Goal: Check status

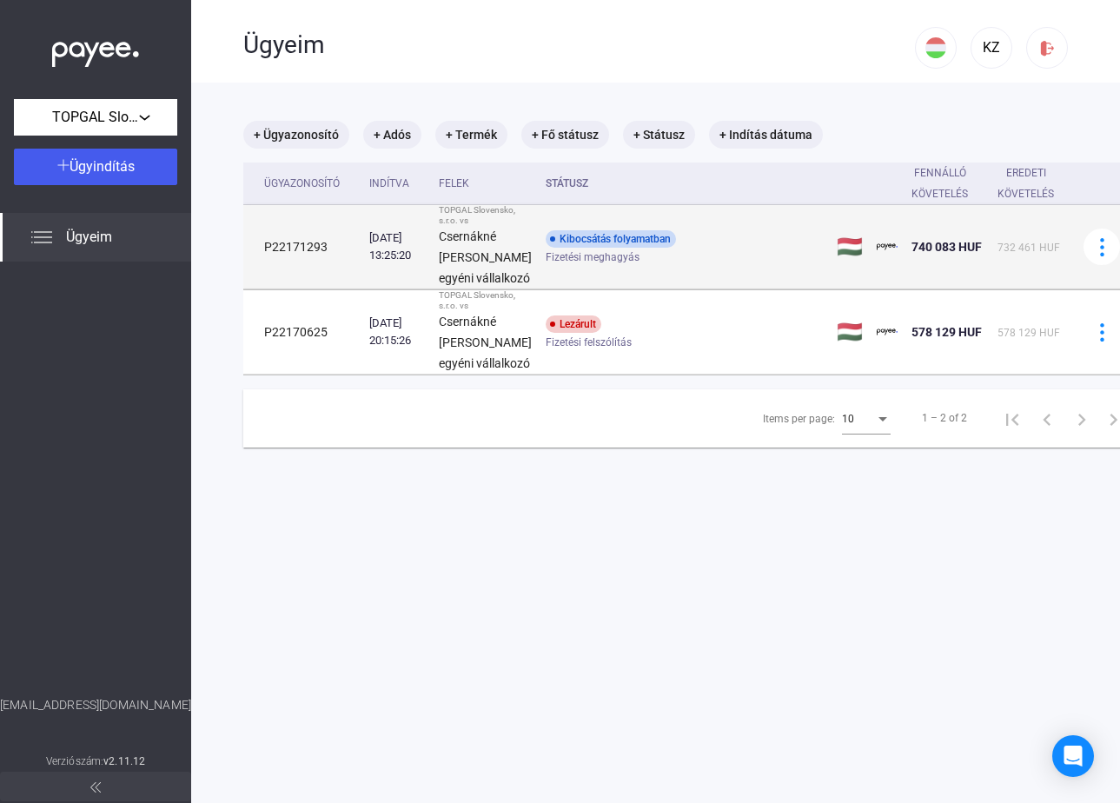
click at [565, 248] on div "Kibocsátás folyamatban" at bounding box center [611, 238] width 130 height 17
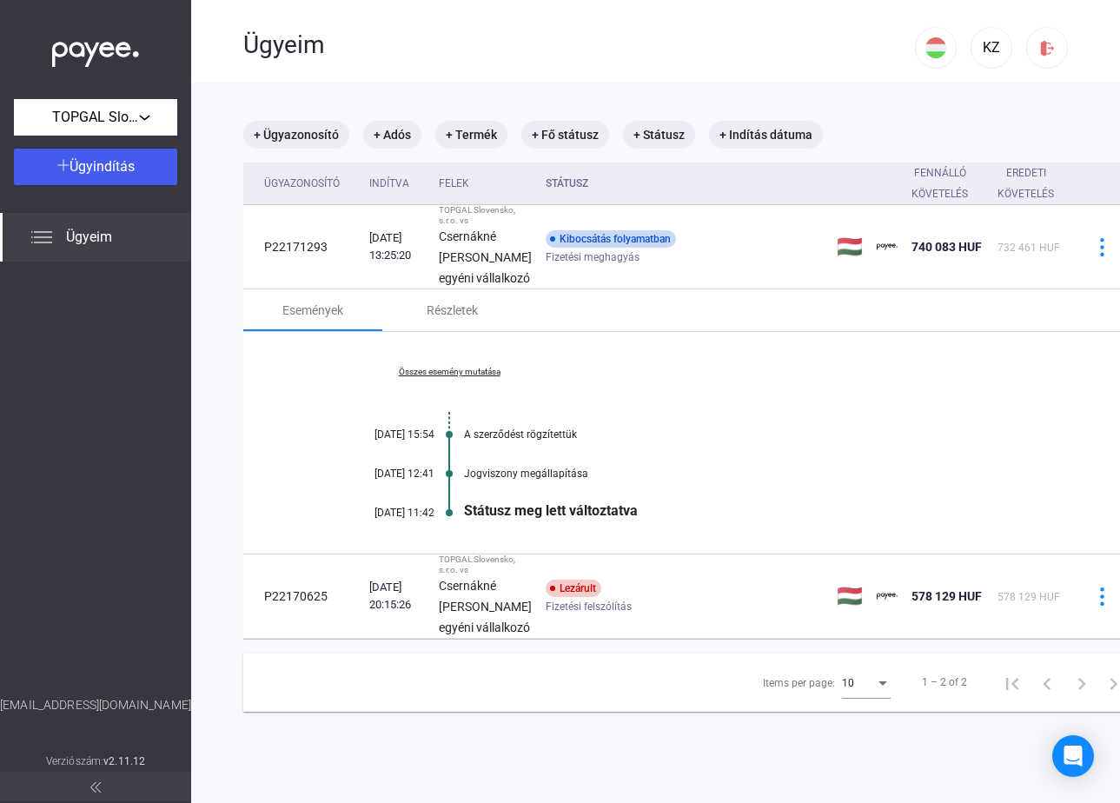
click at [405, 519] on div "[DATE] 11:42" at bounding box center [382, 512] width 104 height 12
click at [516, 479] on div "Jogviszony megállapítása" at bounding box center [759, 473] width 590 height 12
